Goal: Find specific page/section: Find specific page/section

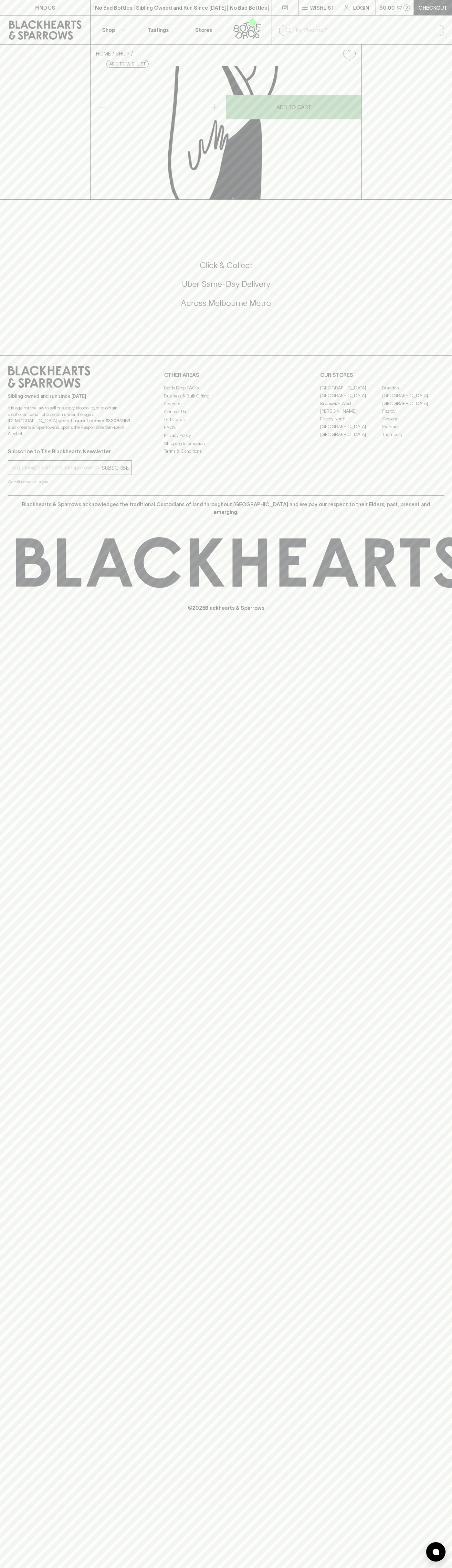
click at [61, 6] on link "FIND US" at bounding box center [45, 7] width 90 height 15
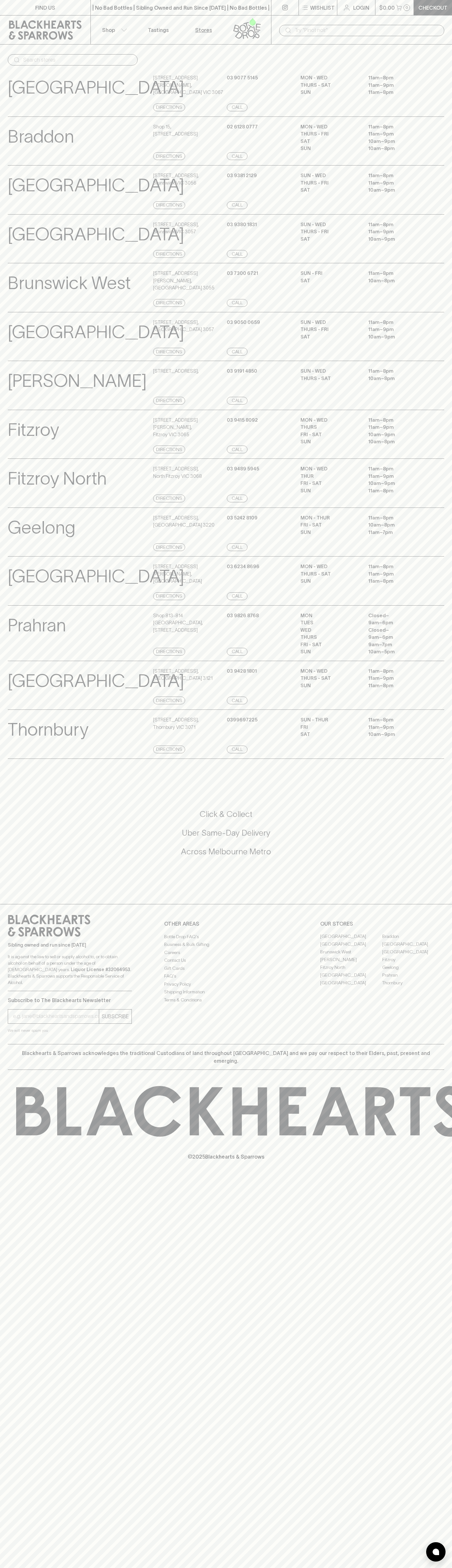
click at [311, 1567] on html "FIND US | No Bad Bottles | Sibling Owned and Run Since 2006 | No Bad Bottles | …" at bounding box center [226, 784] width 452 height 1568
click at [16, 1352] on div "FIND US | No Bad Bottles | Sibling Owned and Run Since 2006 | No Bad Bottles | …" at bounding box center [226, 784] width 452 height 1568
